Goal: Task Accomplishment & Management: Manage account settings

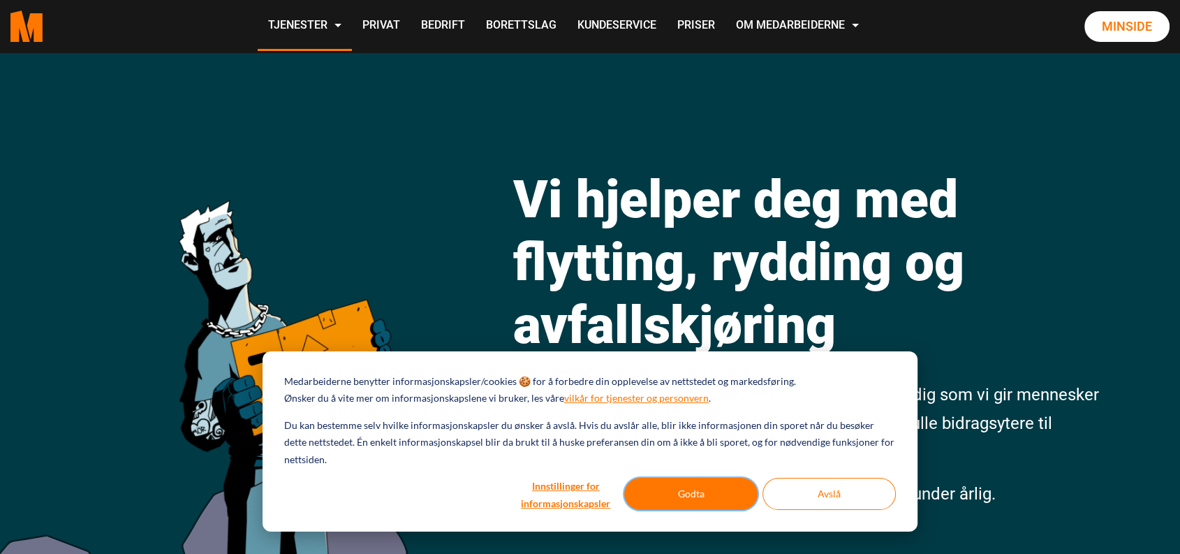
click at [672, 492] on button "Godta" at bounding box center [690, 494] width 133 height 32
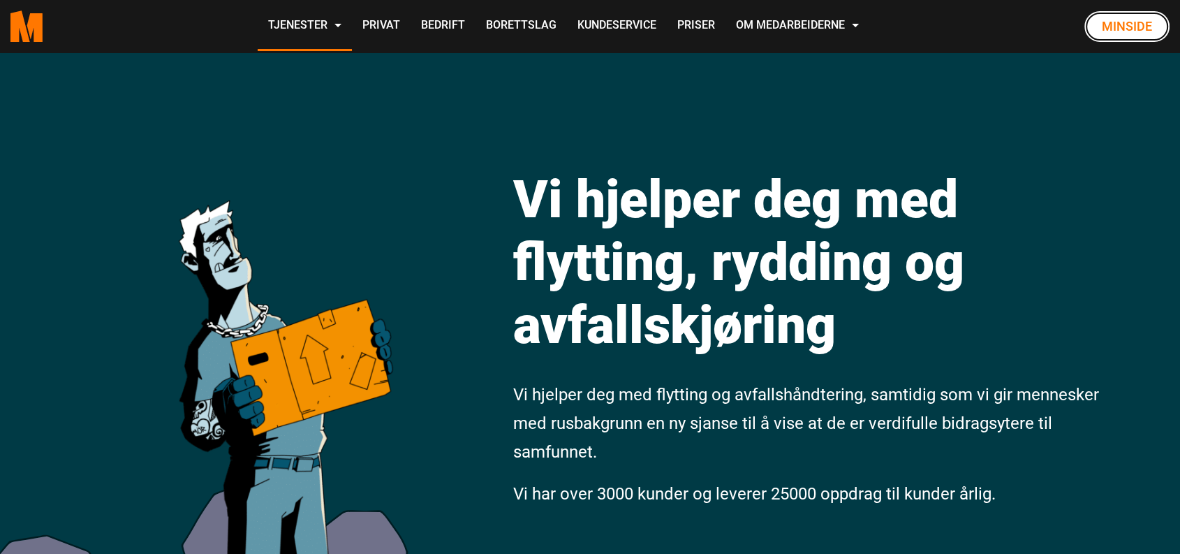
click at [1116, 22] on link "Minside" at bounding box center [1127, 26] width 85 height 31
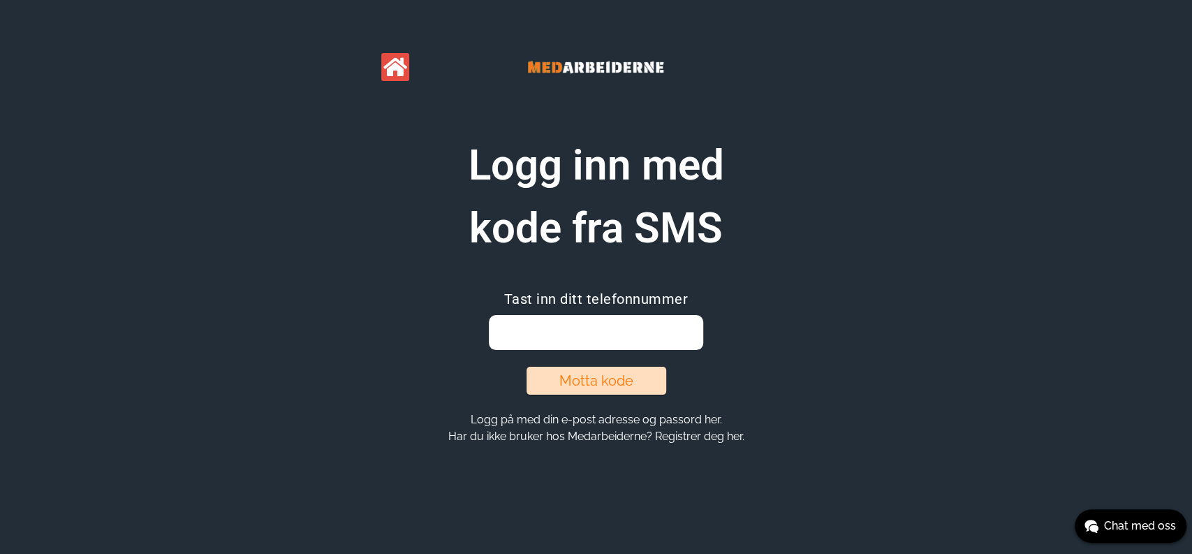
click at [654, 331] on input "email" at bounding box center [596, 332] width 214 height 35
type input "90756533"
click at [578, 409] on section "Logg inn med kode fra SMS Tast inn ditt telefonnummer 90756533 Motta kode Logg …" at bounding box center [596, 289] width 536 height 311
click at [586, 390] on button "Motta kode" at bounding box center [597, 381] width 140 height 28
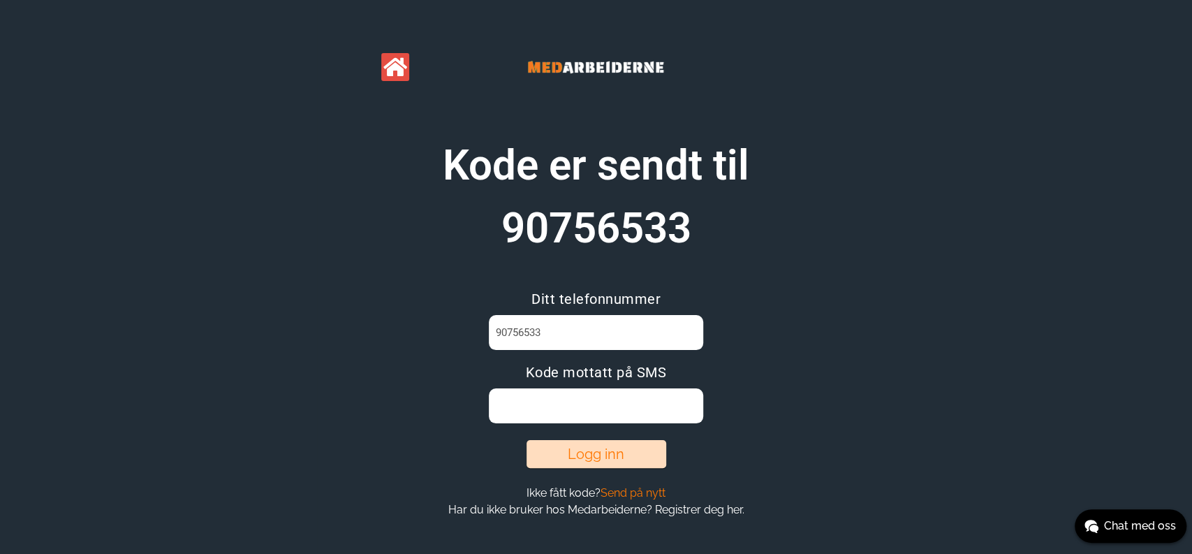
click at [659, 414] on input at bounding box center [596, 405] width 214 height 35
type input "N3LTPLEH"
click at [585, 456] on button "Logg inn" at bounding box center [597, 454] width 140 height 28
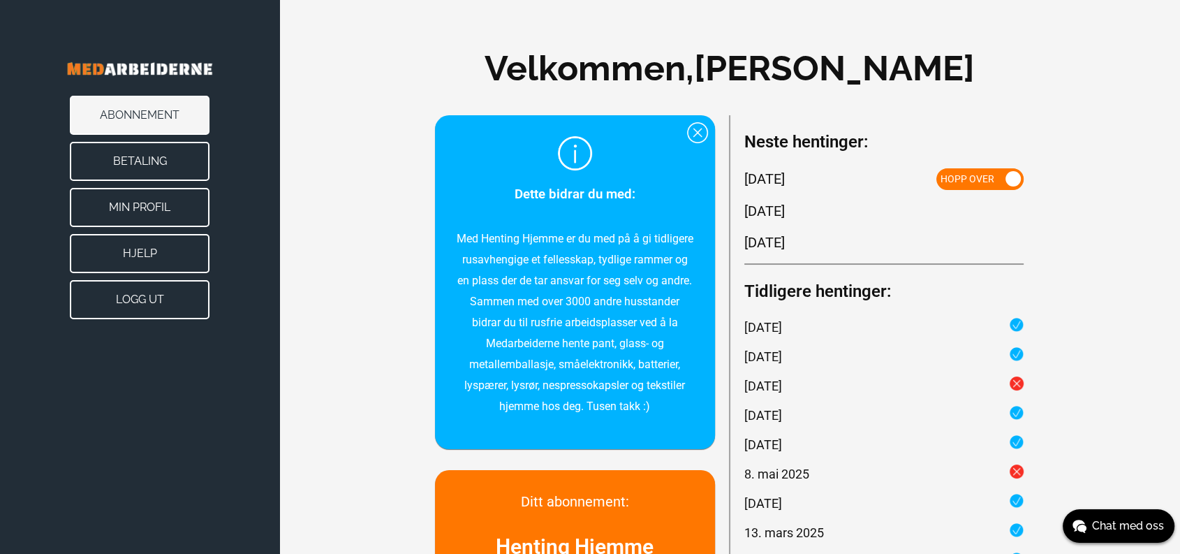
click at [174, 156] on button "Betaling" at bounding box center [140, 161] width 140 height 39
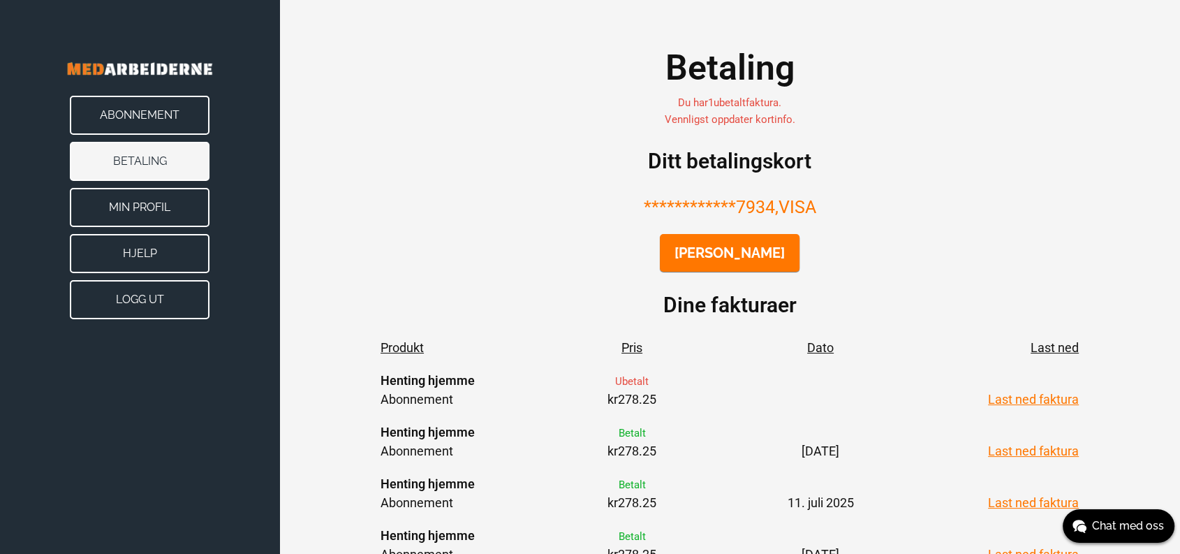
click at [770, 260] on button "Endre kort" at bounding box center [730, 253] width 140 height 38
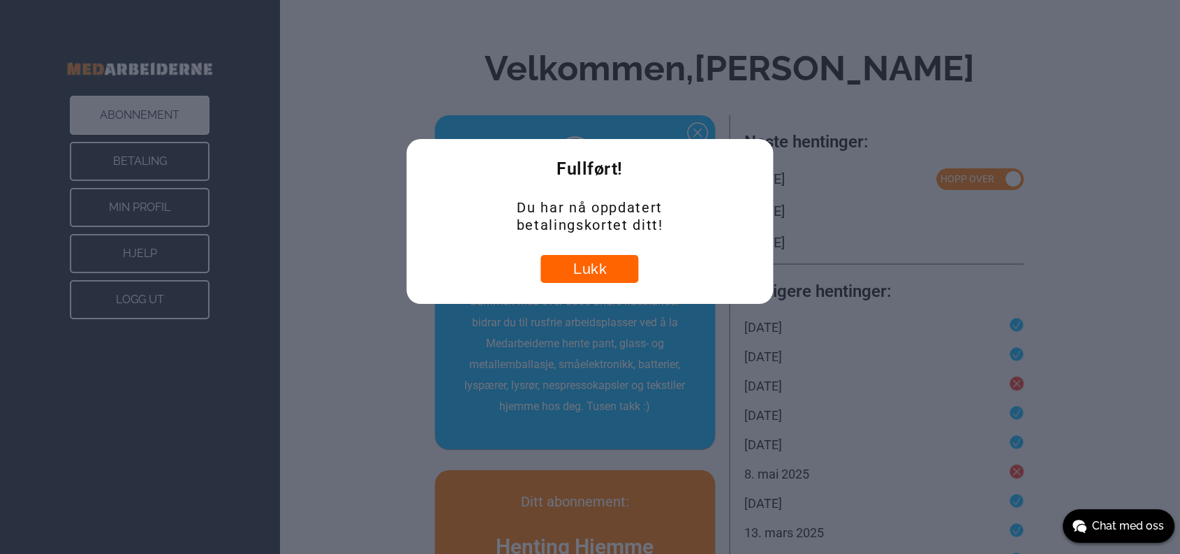
click at [610, 265] on button "Lukk" at bounding box center [590, 269] width 98 height 28
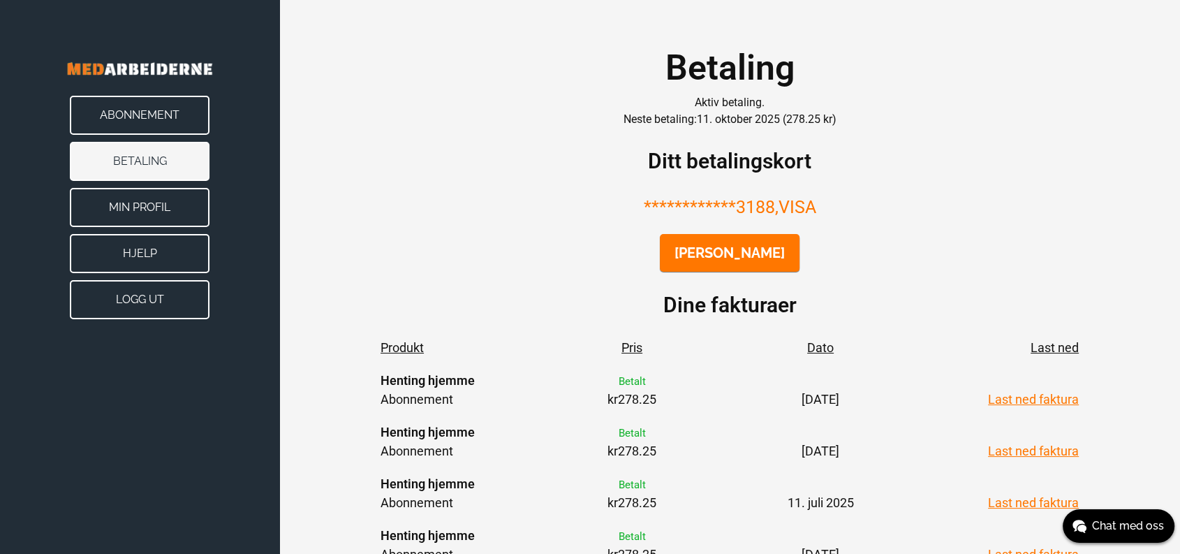
click at [153, 205] on button "Min Profil" at bounding box center [140, 207] width 140 height 39
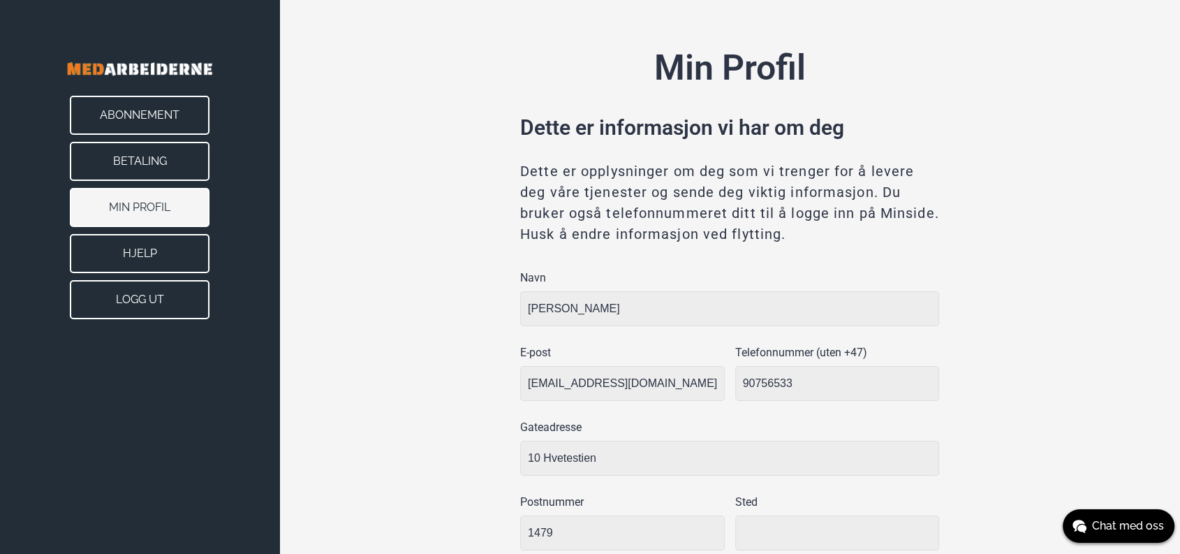
type input "Løvenstad"
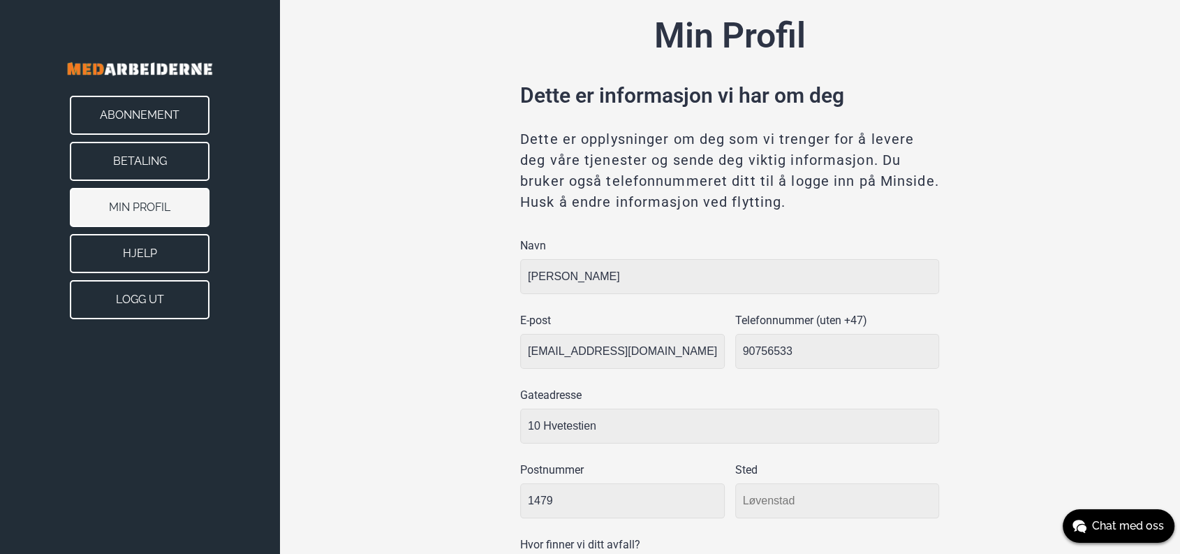
scroll to position [15, 0]
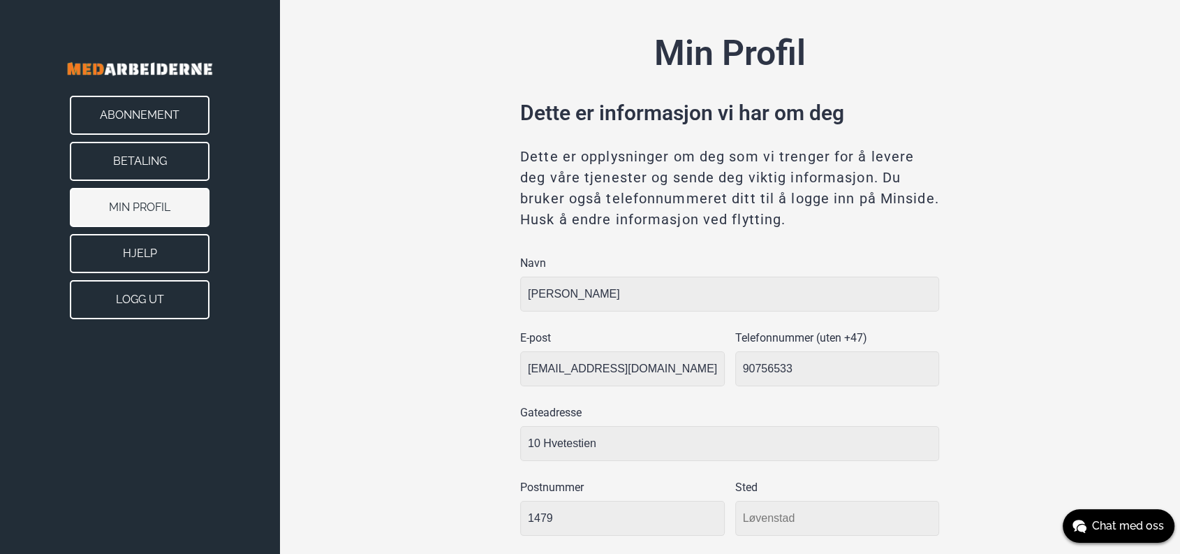
click at [190, 114] on button "Abonnement" at bounding box center [140, 115] width 140 height 39
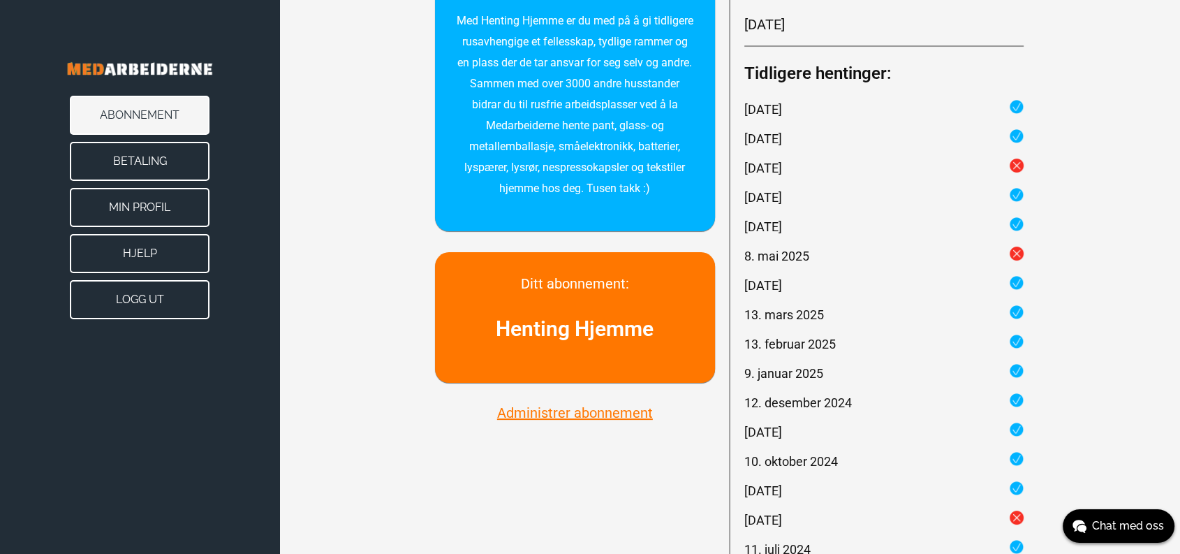
scroll to position [291, 0]
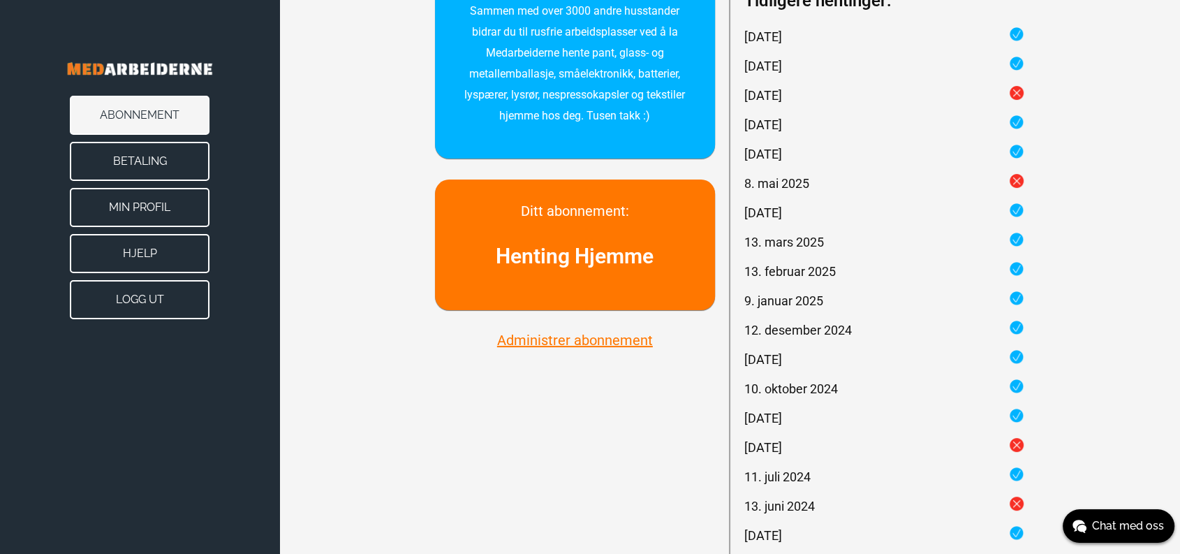
click at [564, 342] on button "Administrer abonnement" at bounding box center [575, 340] width 164 height 18
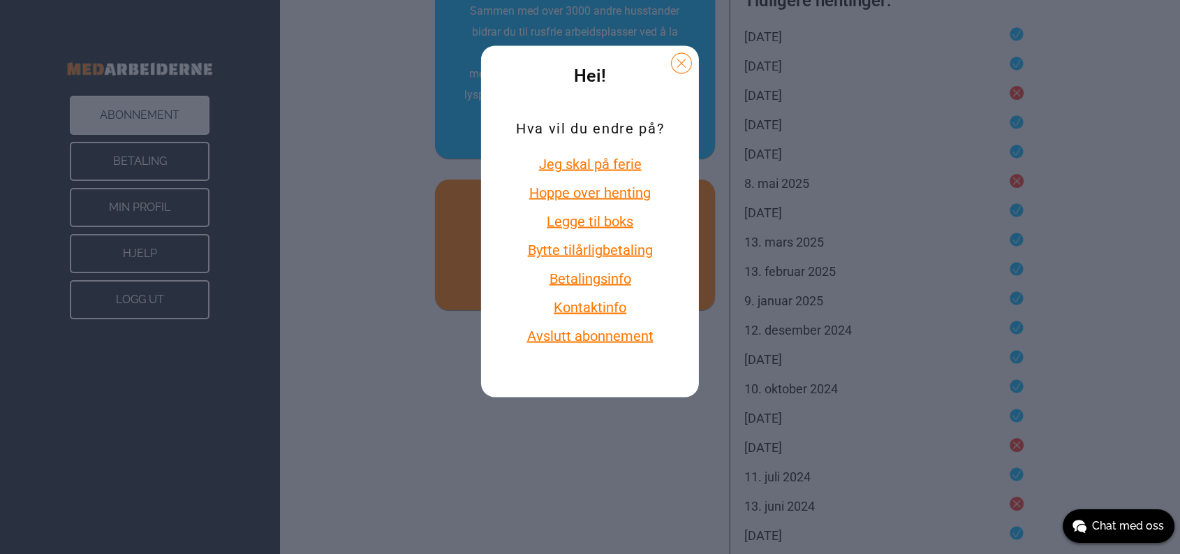
click at [435, 387] on div "Hei! Hva vil du endre på? Jeg skal på ferie Hoppe over henting Legge til boks B…" at bounding box center [590, 277] width 1180 height 554
click at [552, 464] on div "Hei! Hva vil du endre på? Jeg skal på ferie Hoppe over henting Legge til boks B…" at bounding box center [590, 277] width 1180 height 554
click at [682, 61] on button at bounding box center [681, 63] width 21 height 21
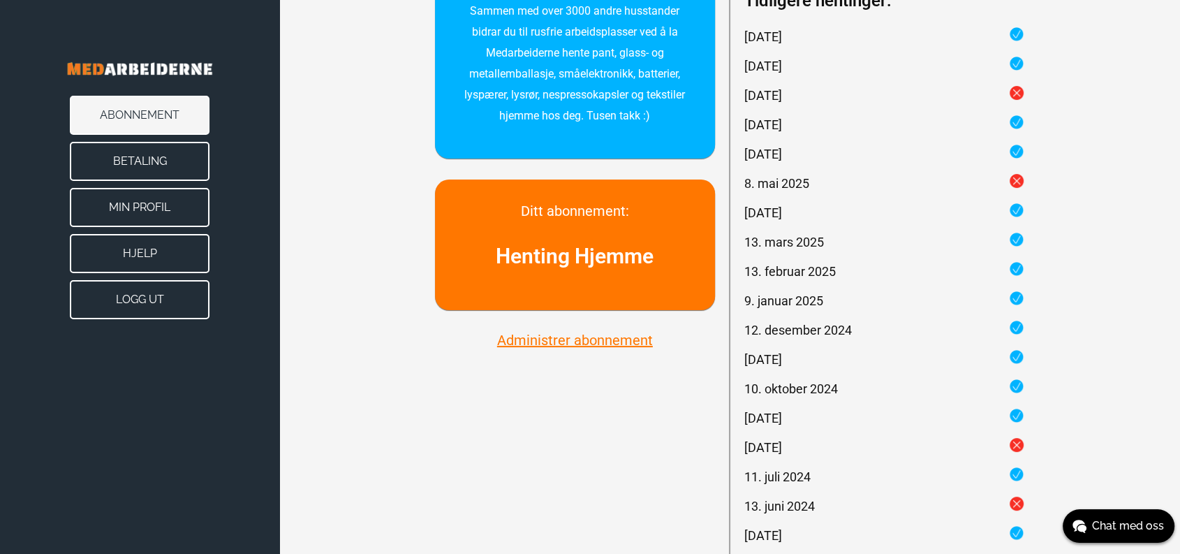
click at [166, 301] on button "Logg ut" at bounding box center [140, 299] width 140 height 39
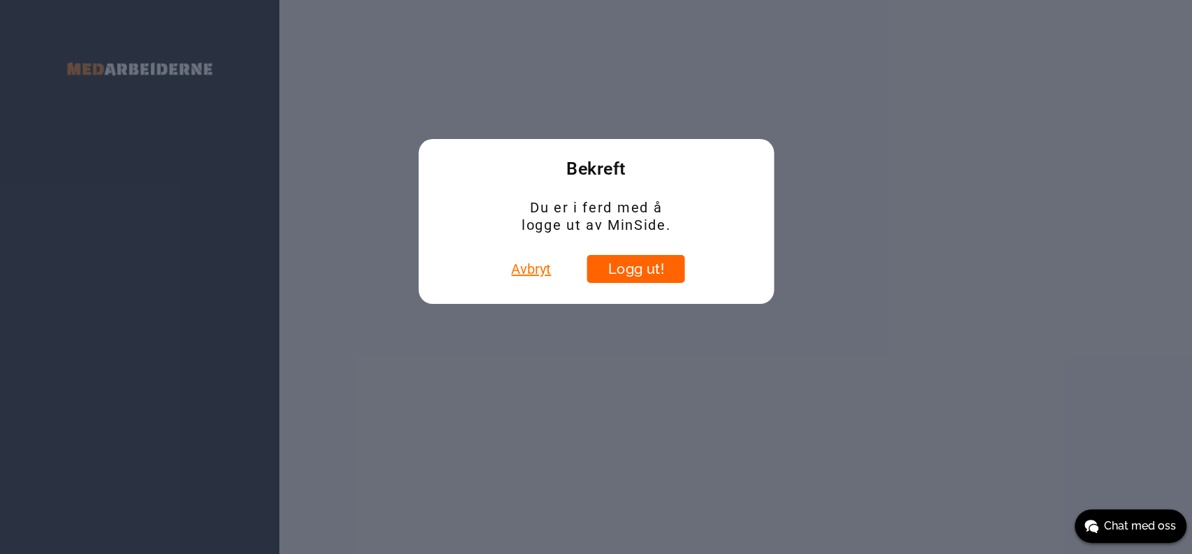
click at [652, 258] on button "Logg ut!" at bounding box center [636, 269] width 98 height 28
